Goal: Task Accomplishment & Management: Manage account settings

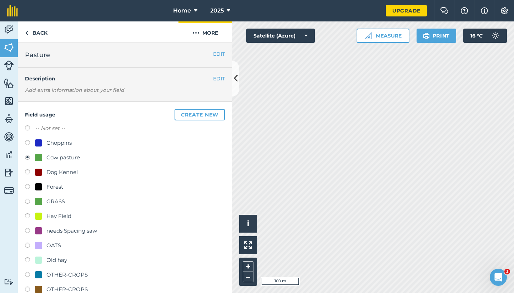
click at [193, 33] on img at bounding box center [195, 33] width 7 height 9
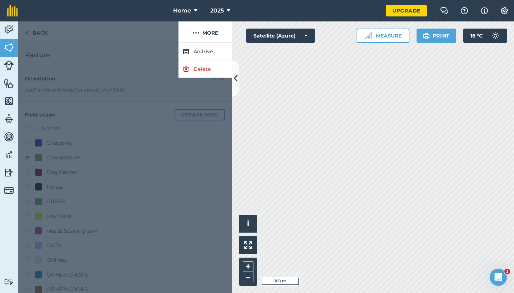
click at [214, 74] on link "Delete" at bounding box center [206, 68] width 54 height 17
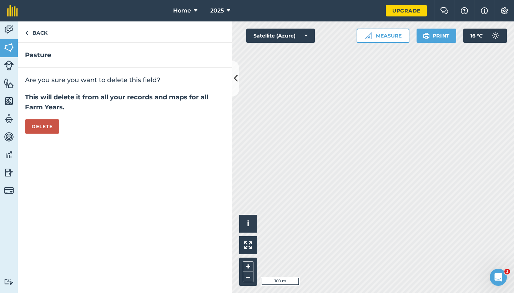
click at [56, 129] on button "Delete" at bounding box center [42, 126] width 34 height 14
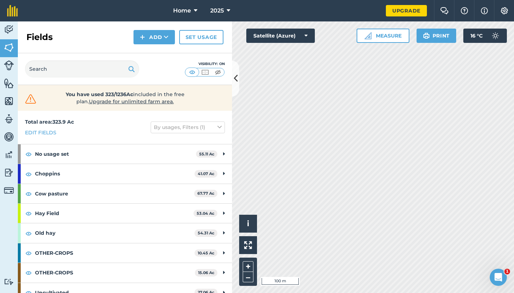
click at [168, 36] on icon at bounding box center [166, 37] width 5 height 7
click at [159, 55] on link "Draw" at bounding box center [154, 53] width 39 height 16
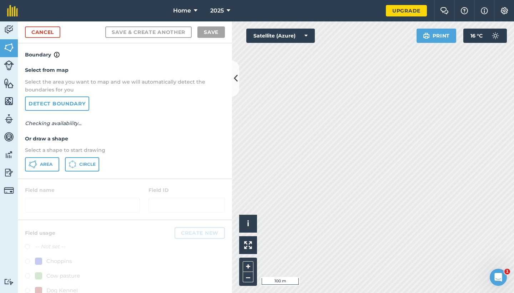
click at [55, 162] on button "Area" at bounding box center [42, 164] width 34 height 14
click at [52, 31] on link "Cancel" at bounding box center [42, 31] width 35 height 11
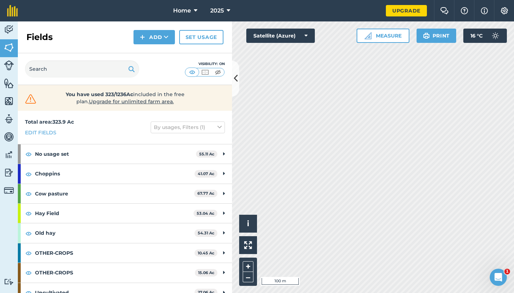
click at [160, 37] on button "Add" at bounding box center [154, 37] width 41 height 14
click at [153, 56] on link "Draw" at bounding box center [154, 53] width 39 height 16
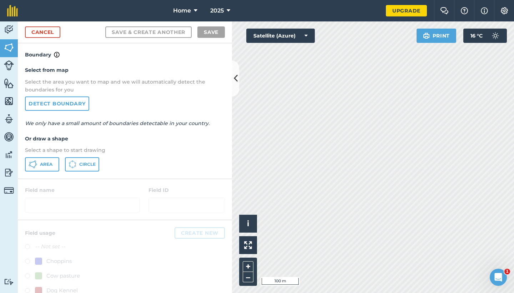
click at [55, 159] on button "Area" at bounding box center [42, 164] width 34 height 14
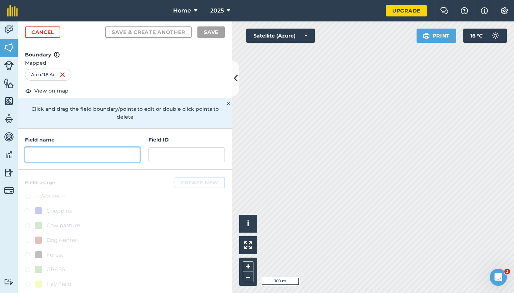
click at [74, 147] on input "text" at bounding box center [82, 154] width 115 height 15
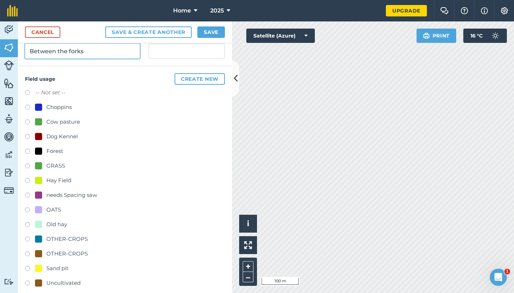
scroll to position [103, 0]
type input "Between the forks"
click at [42, 279] on div "Uncultivated" at bounding box center [58, 283] width 46 height 9
radio input "true"
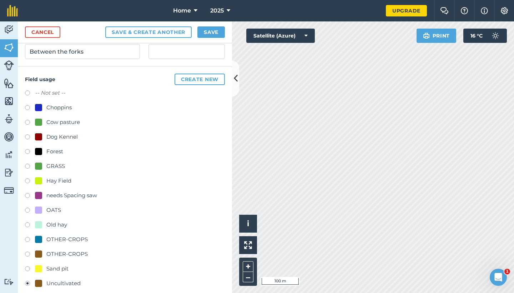
click at [210, 36] on button "Save" at bounding box center [210, 31] width 27 height 11
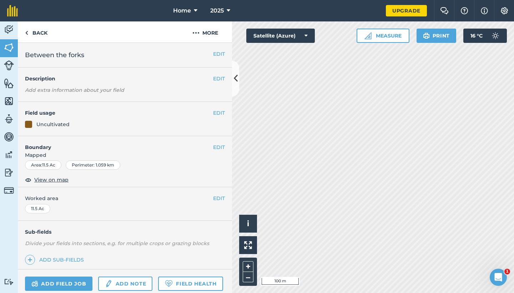
click at [364, 31] on div "Click to start drawing i © 2025 TomTom, Microsoft 100 m + – Satellite (Azure) M…" at bounding box center [373, 156] width 282 height 271
click at [220, 112] on button "EDIT" at bounding box center [219, 113] width 12 height 8
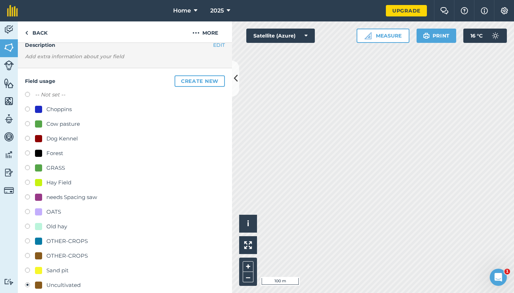
scroll to position [37, 0]
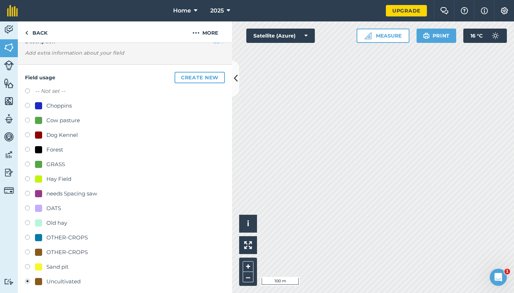
click at [200, 77] on button "Create new" at bounding box center [200, 77] width 50 height 11
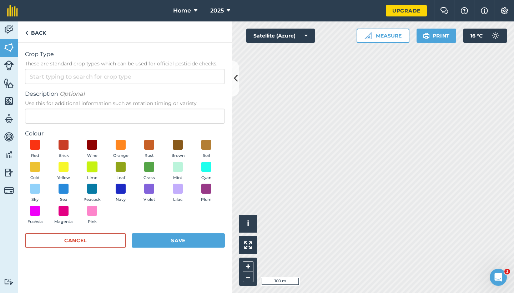
click at [96, 167] on span at bounding box center [92, 166] width 11 height 11
click at [67, 170] on span at bounding box center [63, 166] width 11 height 11
click at [182, 191] on span at bounding box center [177, 188] width 11 height 11
click at [93, 77] on input "Crop Type These are standard crop types which can be used for official pesticid…" at bounding box center [125, 76] width 200 height 15
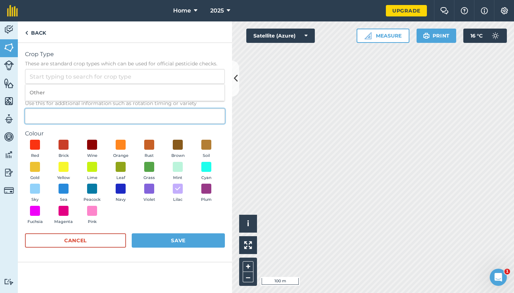
click at [95, 115] on input "Description Optional Use this for additional information such as rotation timin…" at bounding box center [125, 116] width 200 height 15
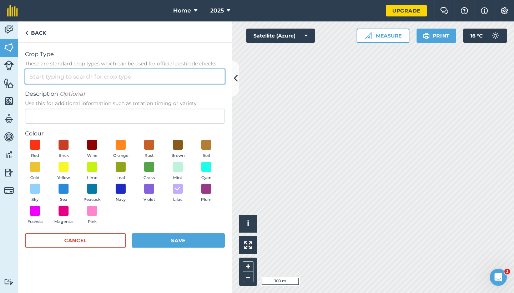
click at [101, 72] on input "Crop Type These are standard crop types which can be used for official pesticid…" at bounding box center [125, 76] width 200 height 15
type input "newly seeded"
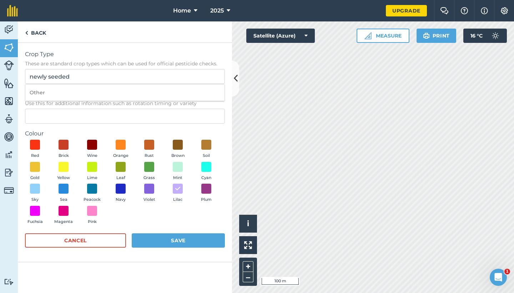
click at [167, 261] on div "Crop Type These are standard crop types which can be used for official pesticid…" at bounding box center [125, 152] width 214 height 219
click at [170, 246] on button "Save" at bounding box center [178, 240] width 93 height 14
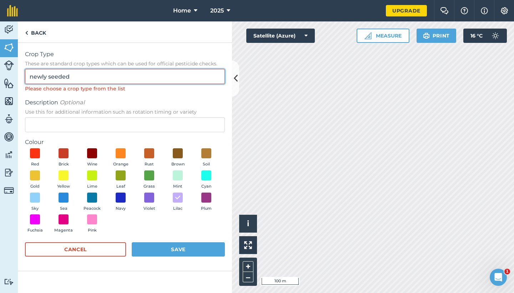
click at [116, 80] on input "newly seeded" at bounding box center [125, 76] width 200 height 15
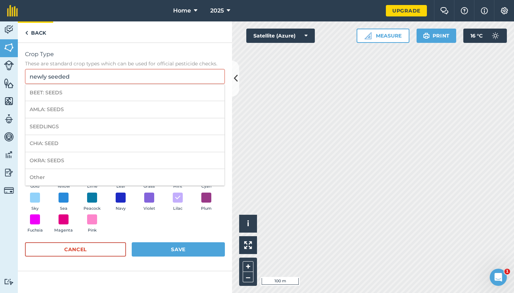
click at [41, 36] on link "Back" at bounding box center [35, 31] width 35 height 21
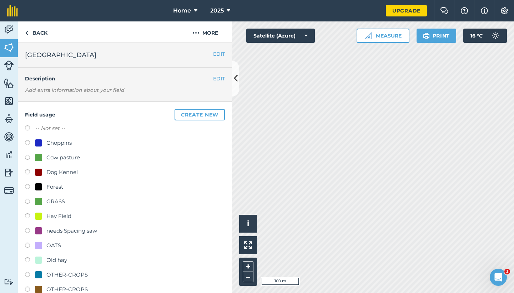
click at [43, 201] on div "GRASS" at bounding box center [50, 201] width 30 height 9
radio input "true"
radio input "false"
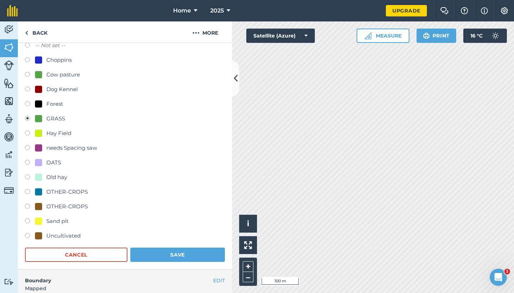
scroll to position [85, 0]
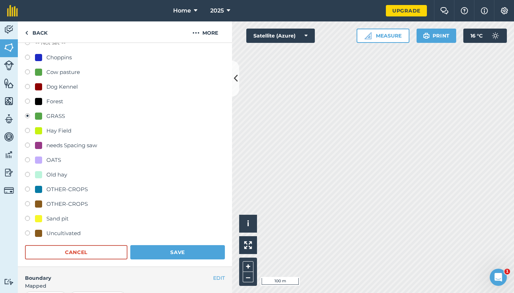
click at [166, 246] on button "Save" at bounding box center [177, 252] width 95 height 14
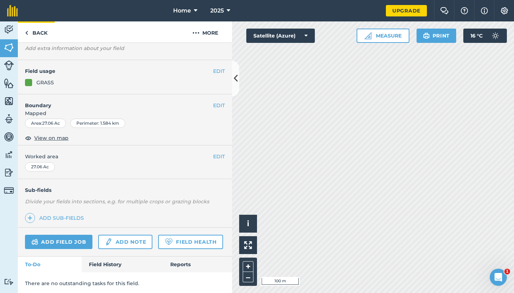
click at [44, 32] on link "Back" at bounding box center [36, 31] width 37 height 21
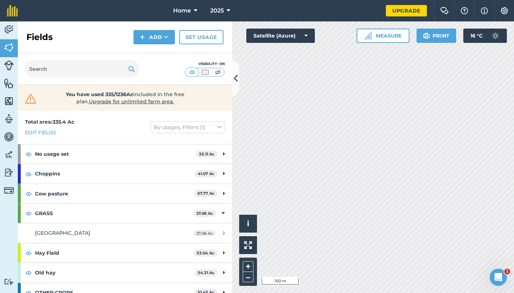
click at [155, 34] on button "Add" at bounding box center [154, 37] width 41 height 14
click at [152, 51] on link "Draw" at bounding box center [154, 53] width 39 height 16
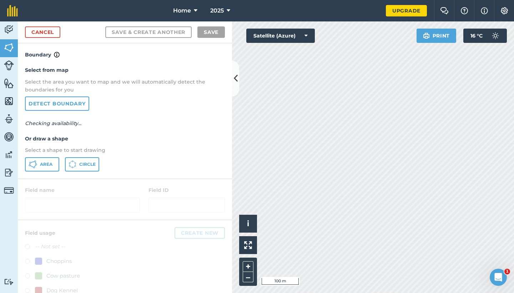
click at [38, 167] on button "Area" at bounding box center [42, 164] width 34 height 14
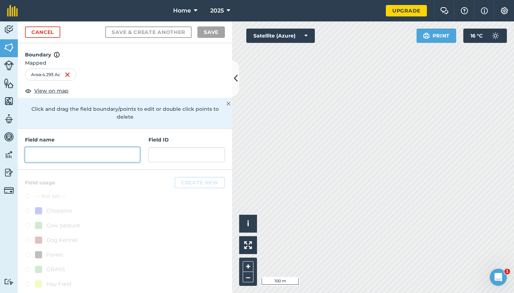
click at [102, 147] on input "text" at bounding box center [82, 154] width 115 height 15
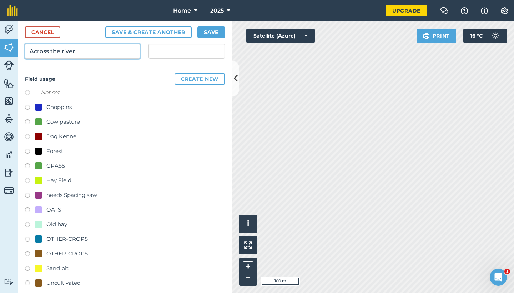
scroll to position [103, 0]
type input "Across the river"
click at [37, 280] on div at bounding box center [38, 283] width 7 height 7
radio input "true"
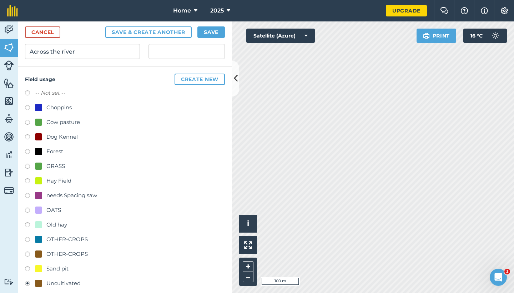
click at [206, 36] on button "Save" at bounding box center [210, 31] width 27 height 11
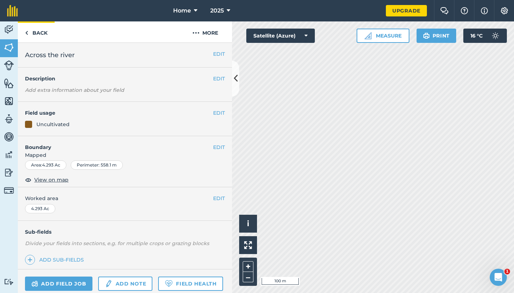
click at [32, 39] on link "Back" at bounding box center [36, 31] width 37 height 21
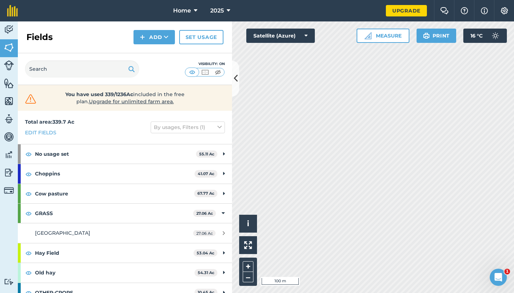
click at [138, 37] on button "Add" at bounding box center [154, 37] width 41 height 14
click at [147, 53] on link "Draw" at bounding box center [154, 53] width 39 height 16
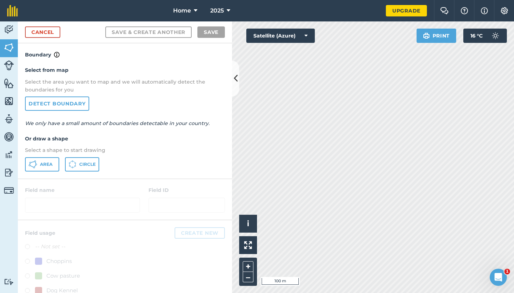
click at [37, 164] on icon at bounding box center [33, 164] width 9 height 9
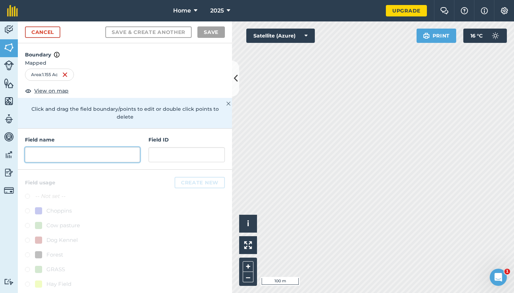
click at [112, 147] on input "text" at bounding box center [82, 154] width 115 height 15
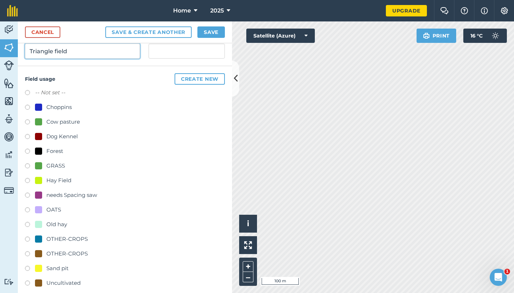
scroll to position [103, 0]
type input "Triangle field"
click at [39, 280] on div at bounding box center [38, 283] width 7 height 7
radio input "true"
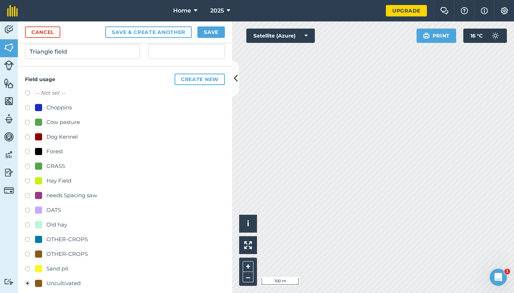
click at [217, 31] on button "Save" at bounding box center [210, 31] width 27 height 11
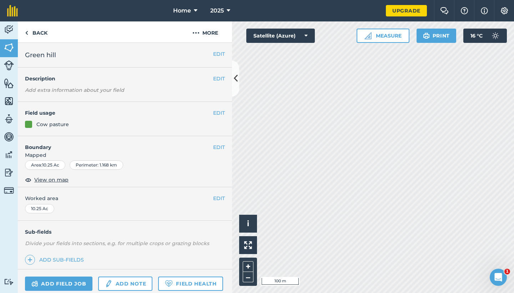
click at [221, 114] on button "EDIT" at bounding box center [219, 113] width 12 height 8
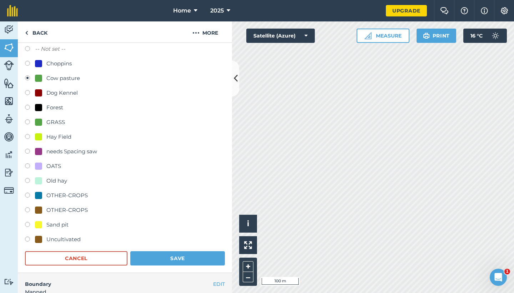
click at [41, 242] on div "Uncultivated" at bounding box center [58, 239] width 46 height 9
radio input "true"
radio input "false"
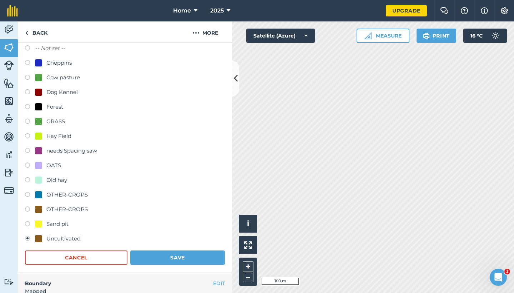
click at [207, 258] on button "Save" at bounding box center [177, 257] width 95 height 14
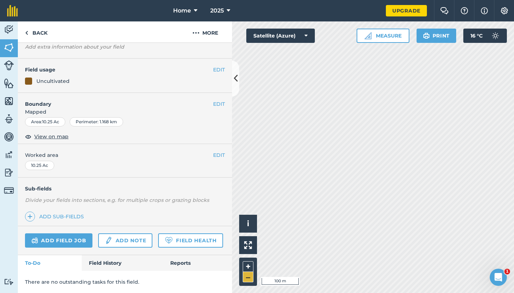
click at [249, 276] on button "–" at bounding box center [248, 277] width 11 height 10
click at [40, 33] on link "Back" at bounding box center [36, 31] width 37 height 21
click at [44, 25] on link "Back" at bounding box center [36, 31] width 37 height 21
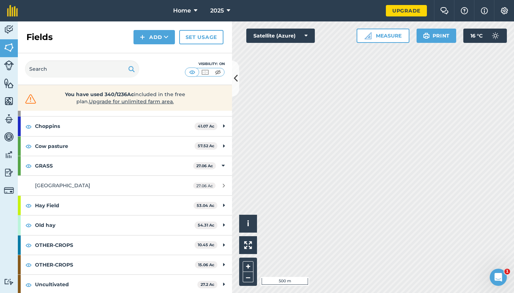
scroll to position [47, 0]
click at [222, 276] on div "Uncultivated 27.2 Ac" at bounding box center [125, 284] width 214 height 19
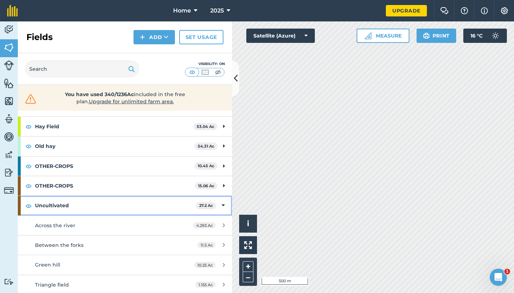
scroll to position [126, 0]
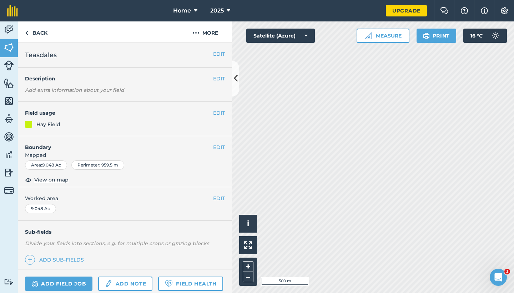
click at [279, 11] on div "Home 2025 Upgrade Farm Chat Help Info Settings Map printing is not available on…" at bounding box center [257, 146] width 514 height 293
click at [221, 111] on button "EDIT" at bounding box center [219, 113] width 12 height 8
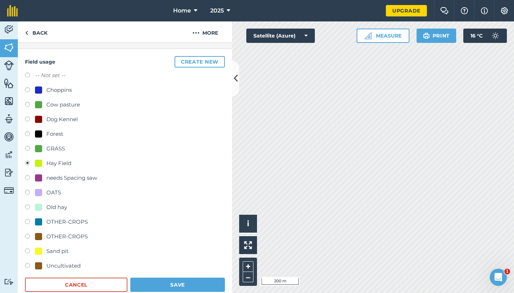
scroll to position [56, 0]
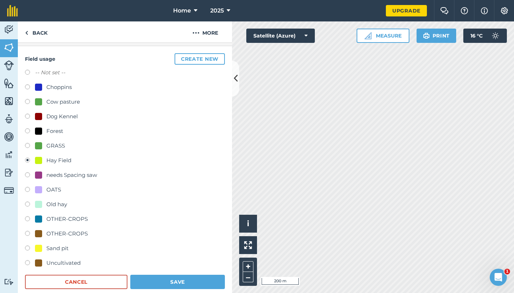
click at [44, 218] on div "OTHER-CROPS" at bounding box center [61, 219] width 53 height 9
radio input "true"
radio input "false"
click at [204, 278] on button "Save" at bounding box center [177, 282] width 95 height 14
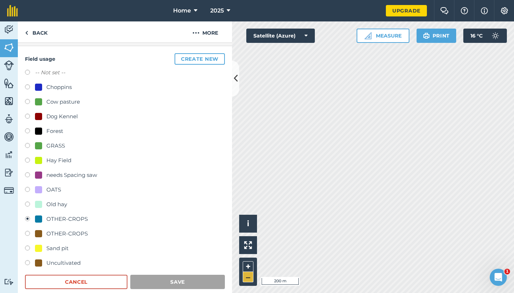
scroll to position [42, 0]
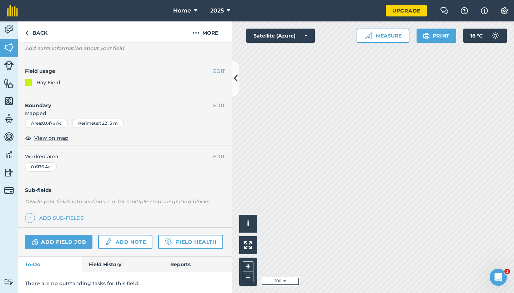
click at [218, 72] on button "EDIT" at bounding box center [219, 71] width 12 height 8
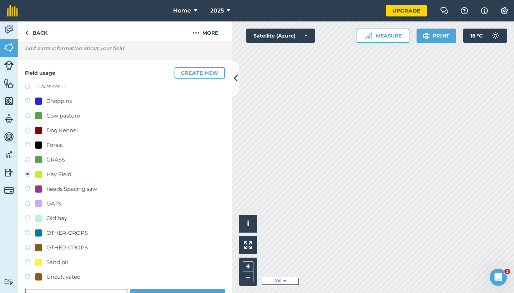
click at [41, 232] on div at bounding box center [38, 232] width 7 height 7
radio input "true"
radio input "false"
click at [211, 292] on button "Save" at bounding box center [177, 296] width 95 height 14
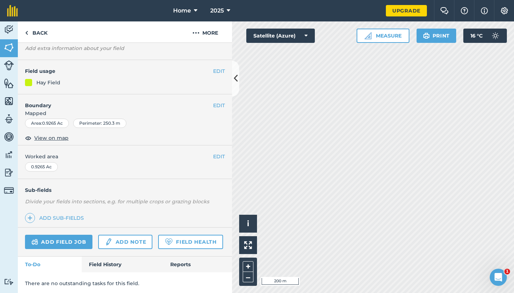
click at [215, 69] on button "EDIT" at bounding box center [219, 71] width 12 height 8
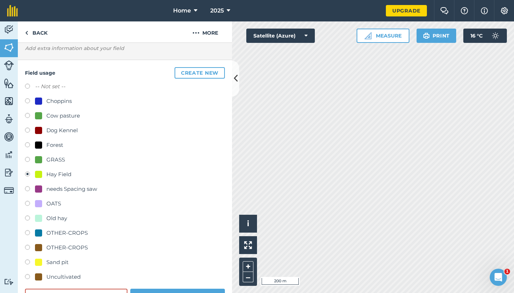
click at [39, 230] on div at bounding box center [38, 232] width 7 height 7
radio input "true"
radio input "false"
click at [183, 292] on button "Save" at bounding box center [177, 296] width 95 height 14
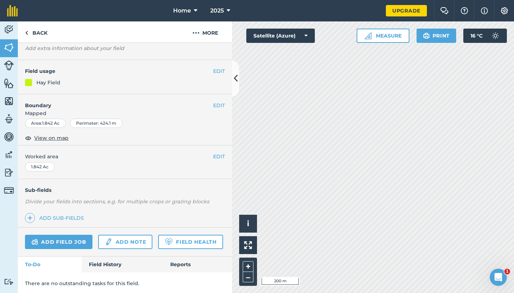
click at [220, 72] on button "EDIT" at bounding box center [219, 71] width 12 height 8
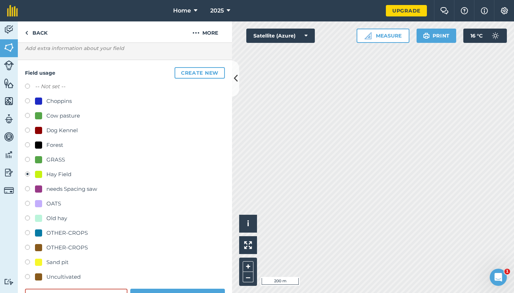
click at [41, 234] on div at bounding box center [38, 232] width 7 height 7
radio input "true"
radio input "false"
click at [177, 289] on button "Save" at bounding box center [177, 296] width 95 height 14
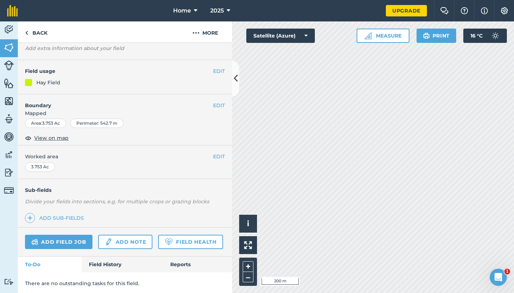
click at [221, 72] on button "EDIT" at bounding box center [219, 71] width 12 height 8
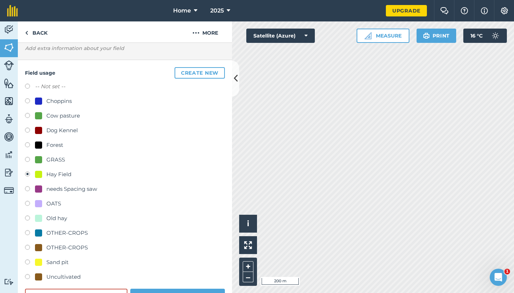
click at [69, 235] on div "OTHER-CROPS" at bounding box center [66, 233] width 41 height 9
radio input "true"
radio input "false"
click at [177, 289] on button "Save" at bounding box center [177, 296] width 95 height 14
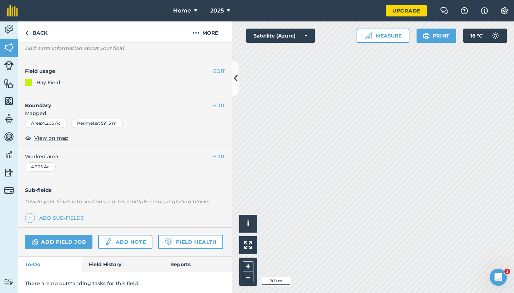
click at [217, 71] on button "EDIT" at bounding box center [219, 71] width 12 height 8
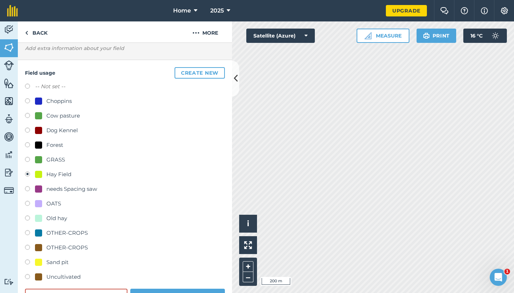
click at [38, 235] on div at bounding box center [38, 232] width 7 height 7
radio input "true"
radio input "false"
click at [167, 292] on button "Save" at bounding box center [177, 296] width 95 height 14
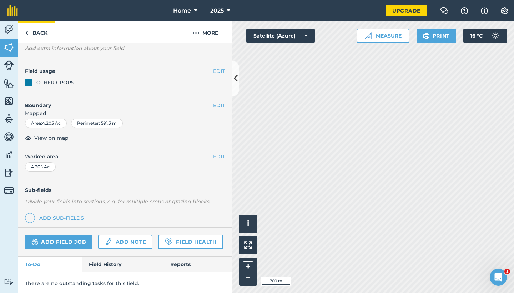
click at [38, 34] on link "Back" at bounding box center [36, 31] width 37 height 21
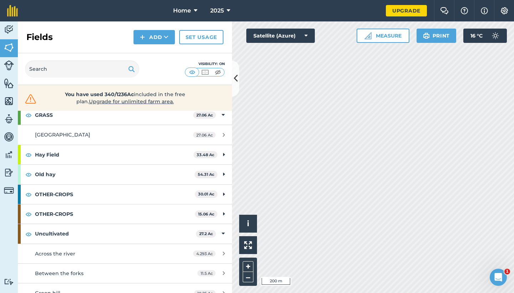
scroll to position [101, 0]
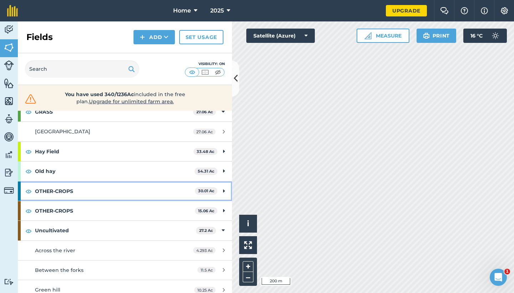
click at [220, 187] on div "OTHER-CROPS 30.01 Ac" at bounding box center [125, 190] width 214 height 19
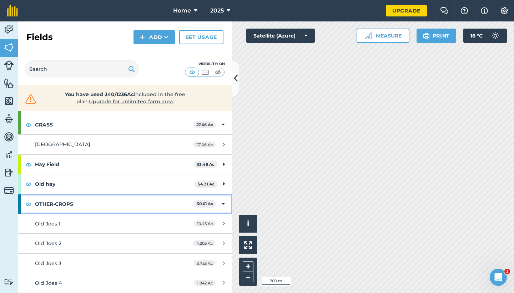
scroll to position [44, 0]
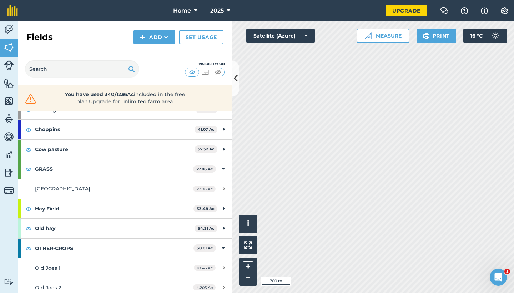
click at [233, 72] on button at bounding box center [235, 79] width 7 height 36
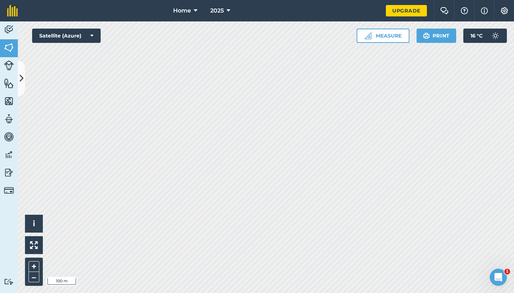
click at [22, 89] on button at bounding box center [21, 79] width 7 height 36
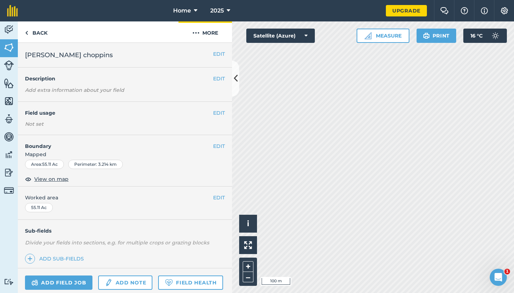
click at [213, 29] on button "More" at bounding box center [206, 31] width 54 height 21
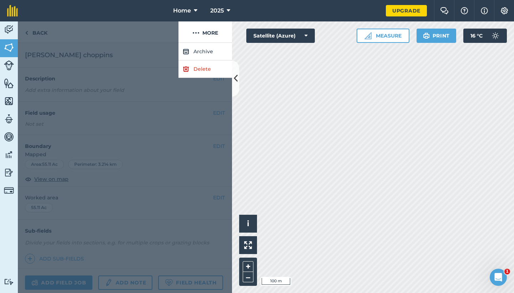
click at [192, 74] on link "Delete" at bounding box center [206, 68] width 54 height 17
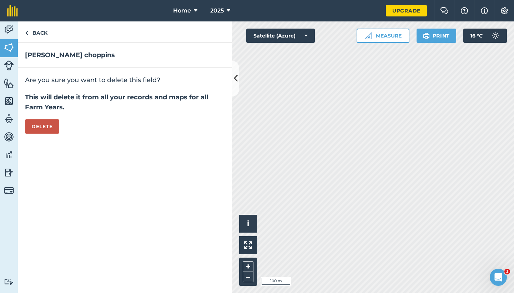
click at [46, 127] on button "Delete" at bounding box center [42, 126] width 34 height 14
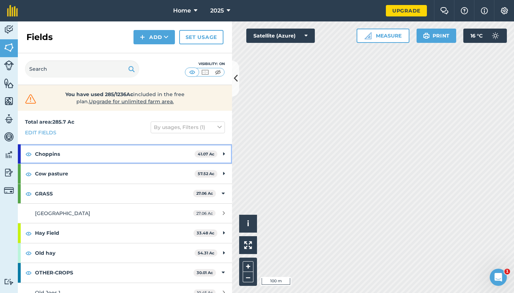
click at [222, 155] on div "Choppins 41.07 Ac" at bounding box center [125, 153] width 214 height 19
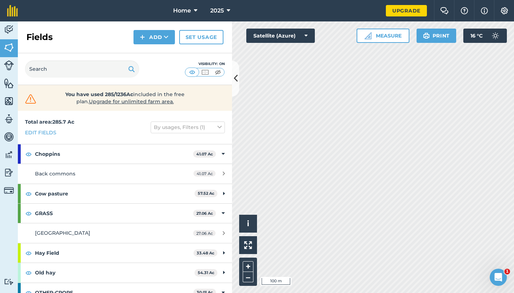
click at [218, 174] on div "41.07 Ac" at bounding box center [209, 174] width 46 height 6
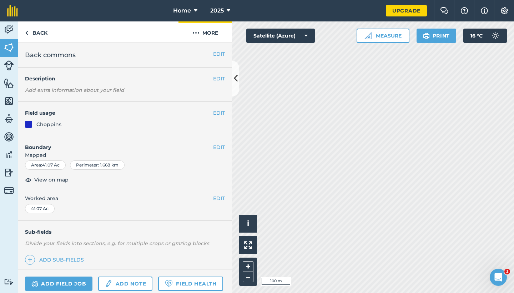
click at [208, 32] on button "More" at bounding box center [206, 31] width 54 height 21
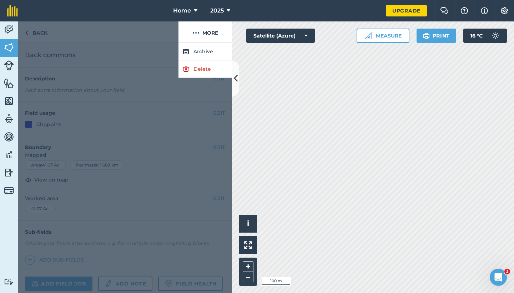
click at [203, 69] on link "Delete" at bounding box center [206, 68] width 54 height 17
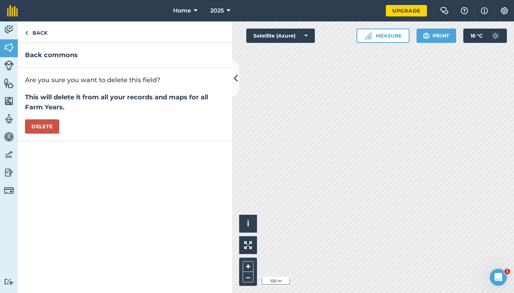
click at [54, 122] on button "Delete" at bounding box center [42, 126] width 34 height 14
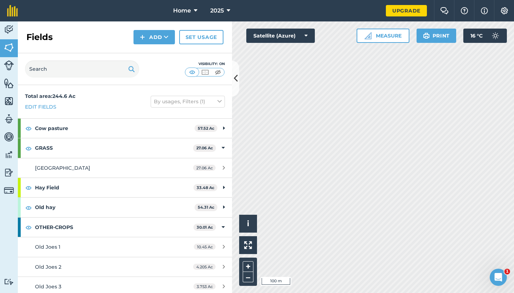
click at [150, 37] on button "Add" at bounding box center [154, 37] width 41 height 14
click at [157, 58] on link "Draw" at bounding box center [154, 53] width 39 height 16
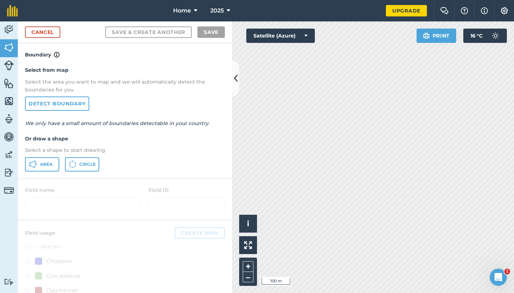
click at [54, 161] on button "Area" at bounding box center [42, 164] width 34 height 14
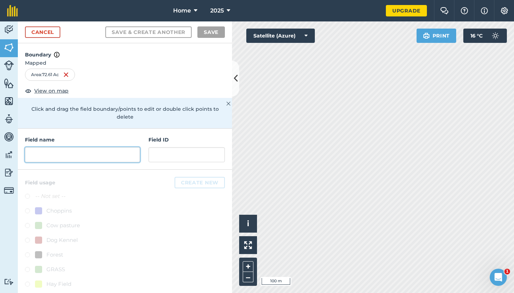
click at [113, 147] on input "text" at bounding box center [82, 154] width 115 height 15
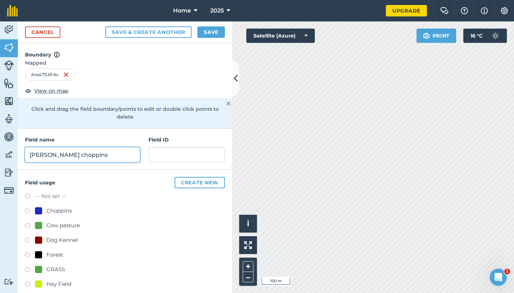
type input "[PERSON_NAME] chopping"
drag, startPoint x: 113, startPoint y: 143, endPoint x: 41, endPoint y: 195, distance: 88.3
click at [41, 195] on div "-- Not set -- Choppins Cow pasture Dog Kennel Forest GRASS Hay Field needs Spac…" at bounding box center [125, 292] width 200 height 201
click at [40, 206] on div "Choppins" at bounding box center [53, 210] width 37 height 9
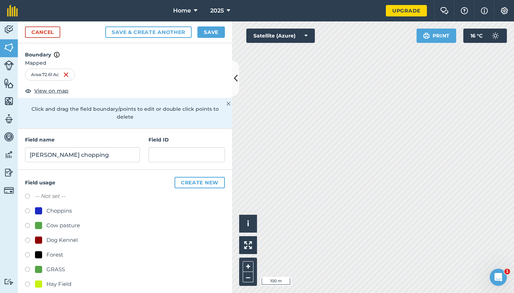
radio input "true"
click at [209, 32] on button "Save" at bounding box center [210, 31] width 27 height 11
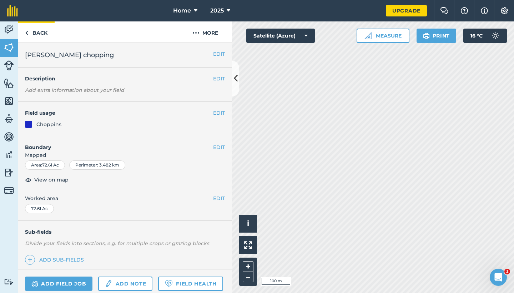
click at [30, 38] on link "Back" at bounding box center [36, 31] width 37 height 21
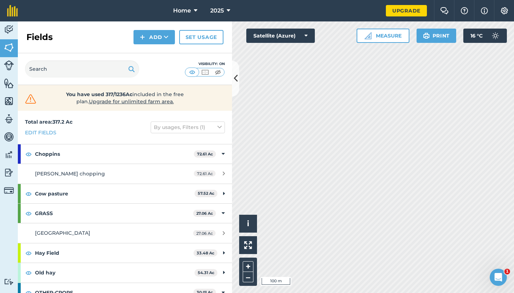
click at [159, 40] on button "Add" at bounding box center [154, 37] width 41 height 14
click at [154, 52] on link "Draw" at bounding box center [154, 53] width 39 height 16
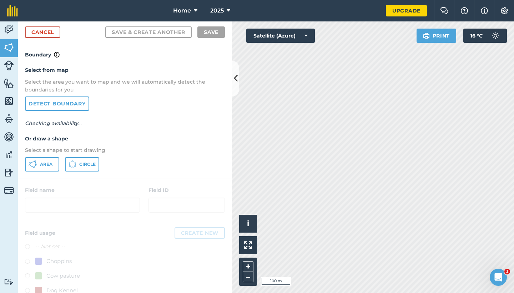
click at [46, 157] on button "Area" at bounding box center [42, 164] width 34 height 14
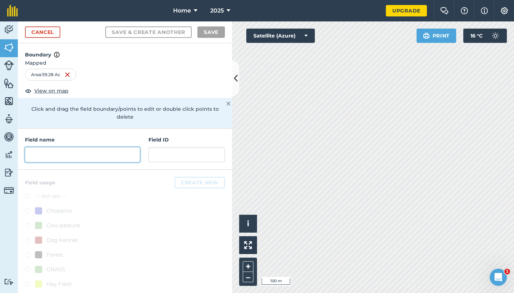
click at [89, 147] on input "text" at bounding box center [82, 154] width 115 height 15
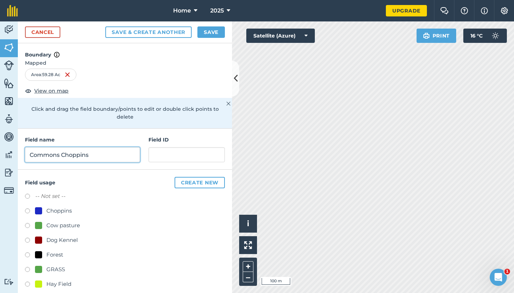
type input "Commons Choppins"
click at [38, 207] on div at bounding box center [38, 210] width 7 height 7
radio input "true"
click at [214, 31] on button "Save" at bounding box center [210, 31] width 27 height 11
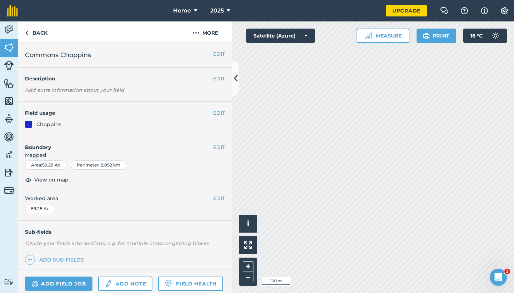
click at [234, 81] on icon at bounding box center [236, 78] width 4 height 12
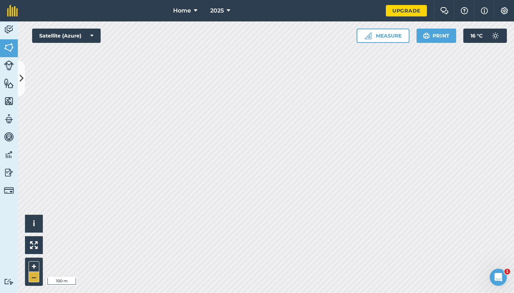
click at [34, 278] on button "–" at bounding box center [34, 277] width 11 height 10
click at [19, 79] on button at bounding box center [21, 79] width 7 height 36
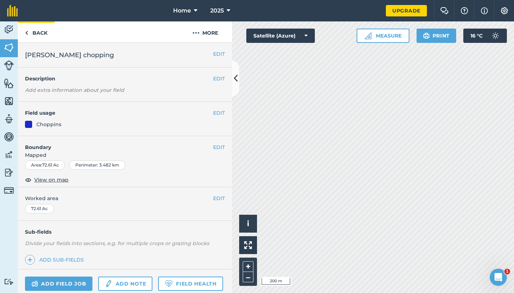
click at [30, 35] on link "Back" at bounding box center [36, 31] width 37 height 21
click at [26, 38] on link "Back" at bounding box center [36, 31] width 37 height 21
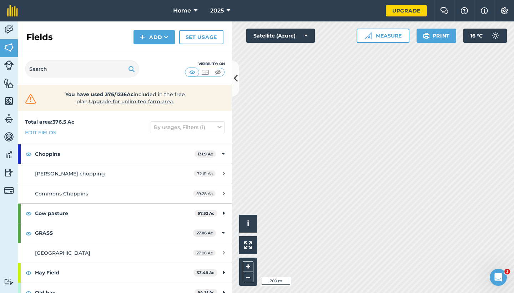
click at [236, 68] on button at bounding box center [235, 79] width 7 height 36
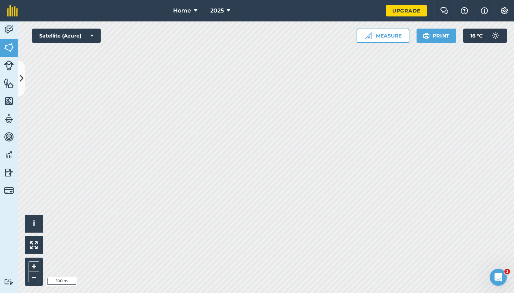
click at [24, 82] on button at bounding box center [21, 79] width 7 height 36
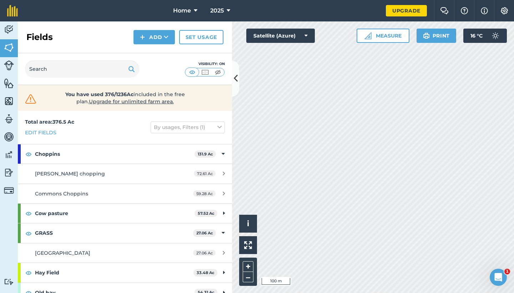
click at [142, 31] on button "Add" at bounding box center [154, 37] width 41 height 14
click at [141, 53] on link "Draw" at bounding box center [154, 53] width 39 height 16
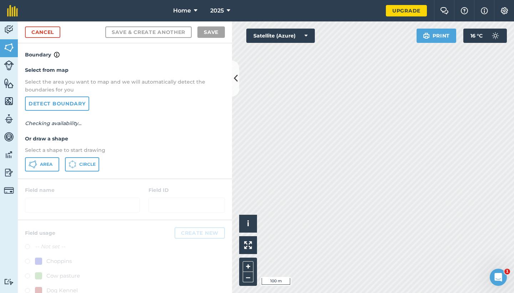
click at [40, 161] on span "Area" at bounding box center [46, 164] width 12 height 6
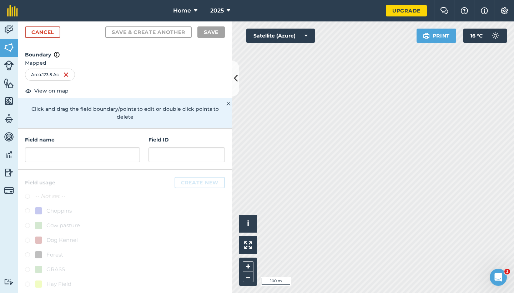
click at [127, 154] on div "Field name Field ID" at bounding box center [125, 149] width 214 height 41
click at [119, 150] on input "text" at bounding box center [82, 154] width 115 height 15
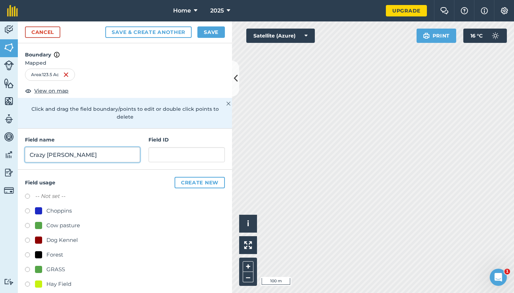
type input "Crazy [PERSON_NAME]"
drag, startPoint x: 119, startPoint y: 150, endPoint x: 39, endPoint y: 199, distance: 94.3
click at [39, 207] on div at bounding box center [38, 210] width 7 height 7
radio input "true"
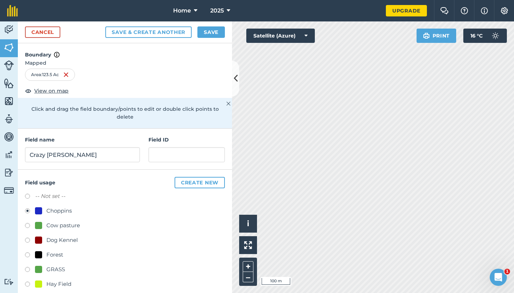
click at [210, 27] on button "Save" at bounding box center [210, 31] width 27 height 11
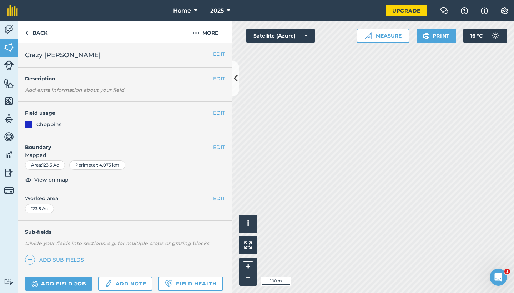
click at [239, 78] on button at bounding box center [235, 79] width 7 height 36
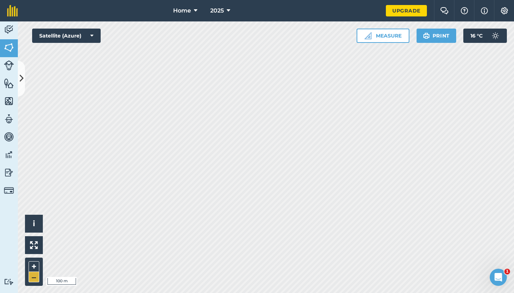
click at [34, 274] on button "–" at bounding box center [34, 277] width 11 height 10
click at [24, 82] on button at bounding box center [21, 79] width 7 height 36
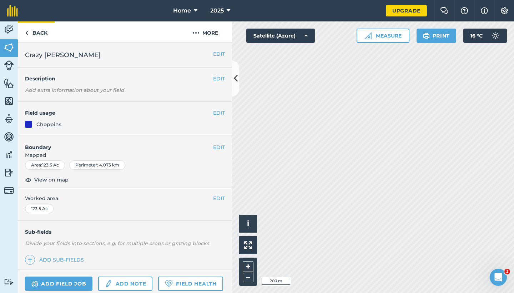
click at [40, 30] on link "Back" at bounding box center [36, 31] width 37 height 21
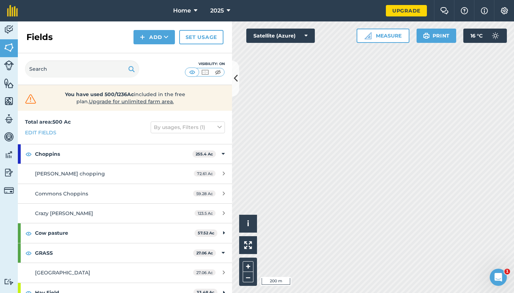
click at [235, 73] on icon at bounding box center [236, 78] width 4 height 12
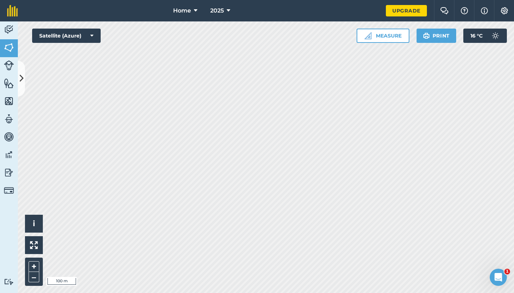
click at [17, 64] on link "Livestock" at bounding box center [9, 66] width 18 height 18
click at [19, 70] on button at bounding box center [21, 79] width 7 height 36
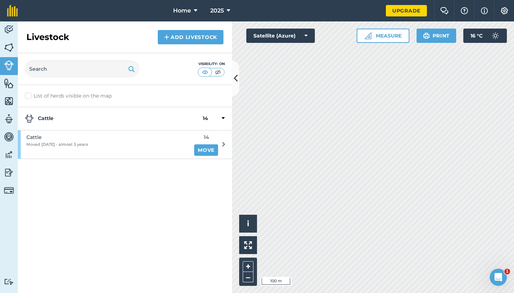
click at [238, 81] on button at bounding box center [235, 79] width 7 height 36
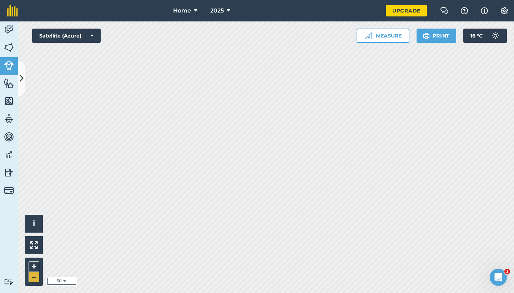
click at [30, 276] on button "–" at bounding box center [34, 277] width 11 height 10
click at [35, 274] on button "–" at bounding box center [34, 277] width 11 height 10
